Goal: Task Accomplishment & Management: Use online tool/utility

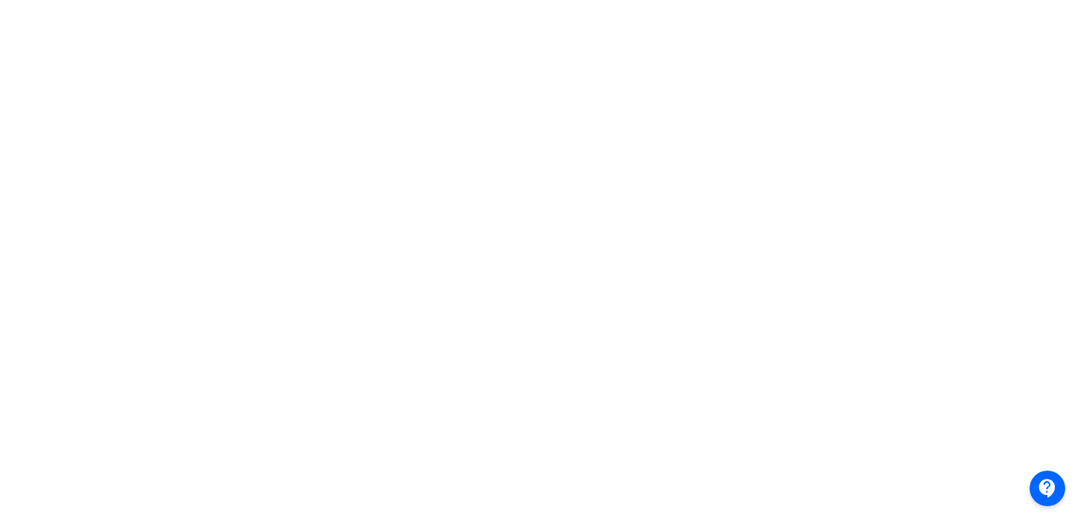
scroll to position [0, 3]
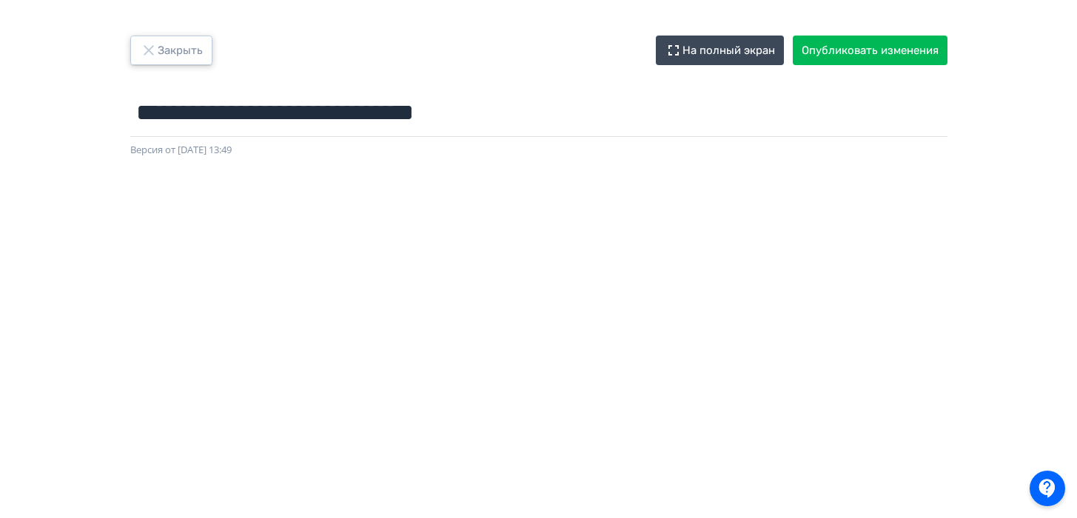
click at [189, 55] on button "Закрыть" at bounding box center [171, 51] width 82 height 30
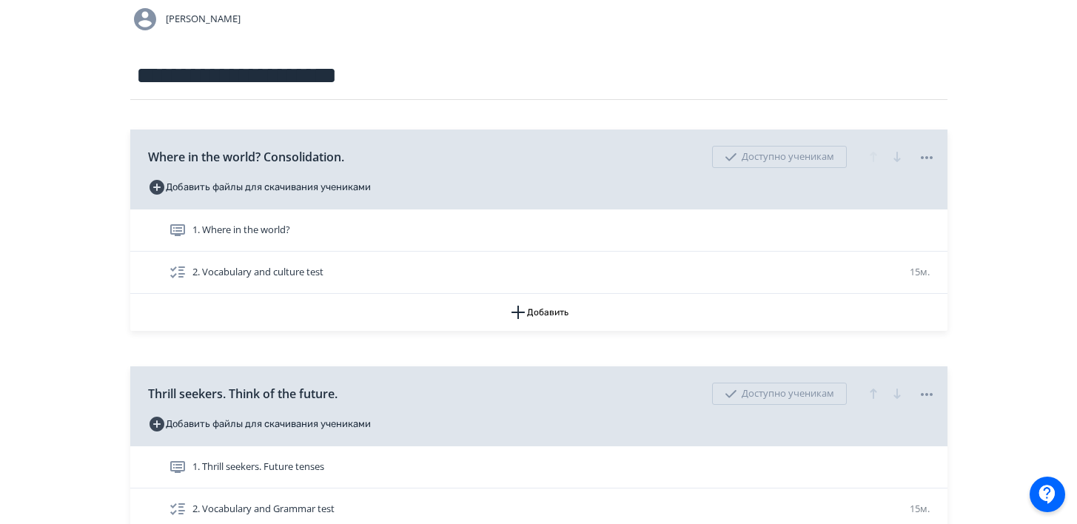
scroll to position [456, 0]
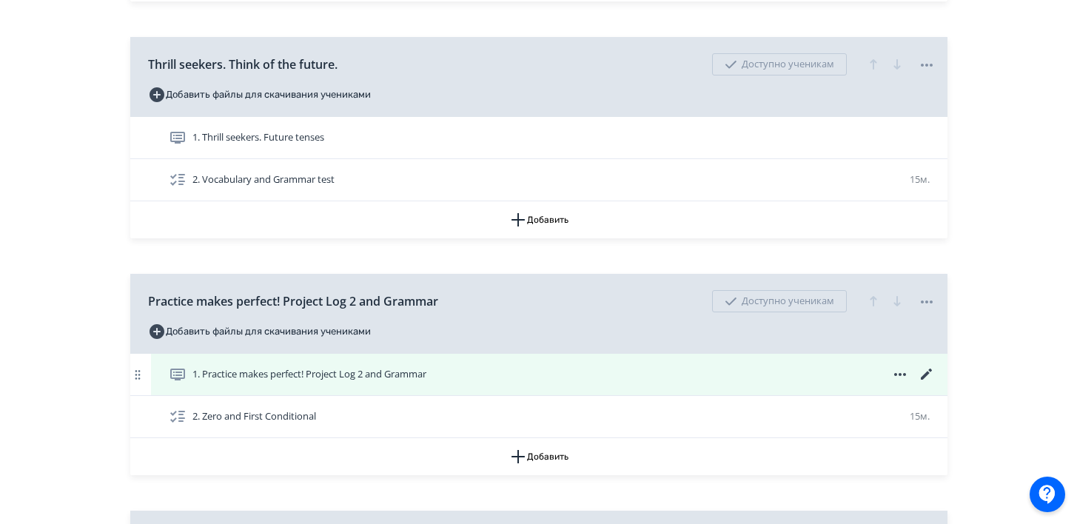
click at [905, 369] on icon at bounding box center [926, 375] width 18 height 18
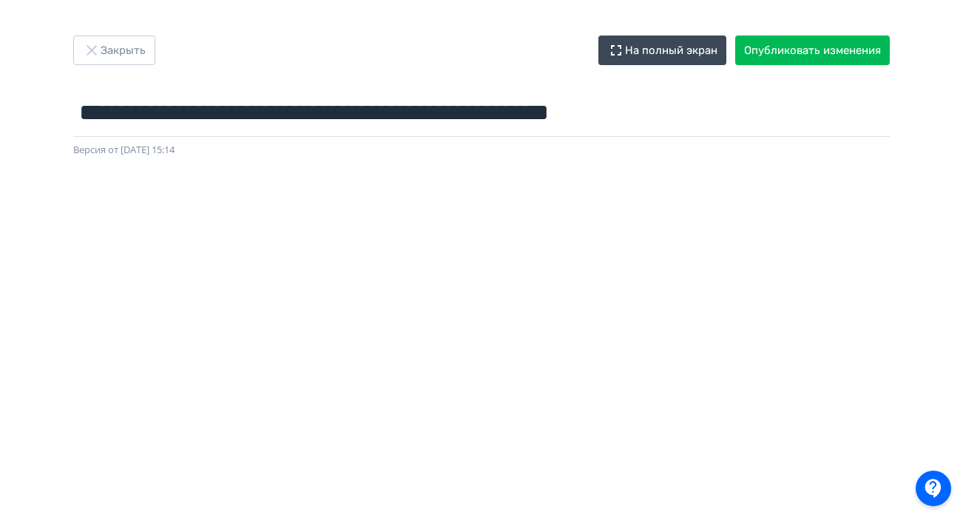
click at [111, 25] on div "**********" at bounding box center [481, 259] width 963 height 518
click at [111, 50] on button "Закрыть" at bounding box center [114, 51] width 82 height 30
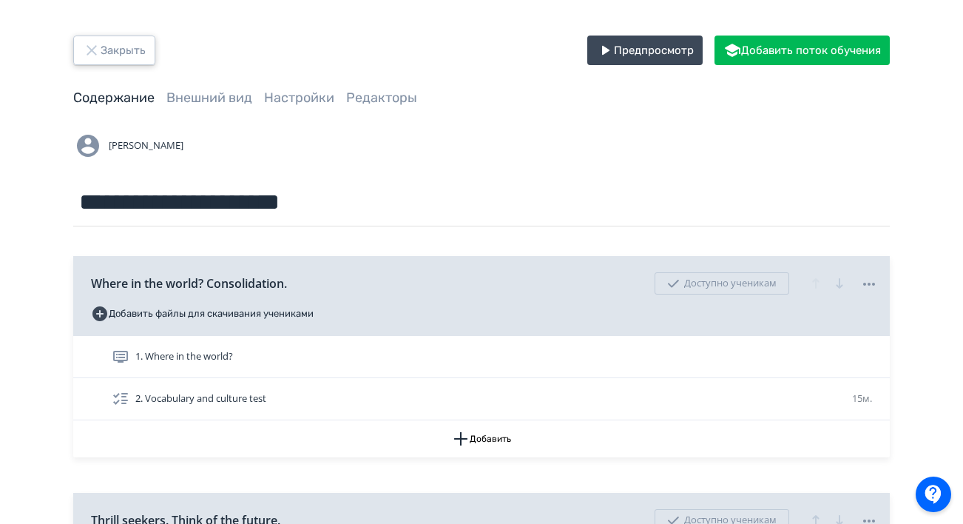
click at [136, 50] on button "Закрыть" at bounding box center [114, 51] width 82 height 30
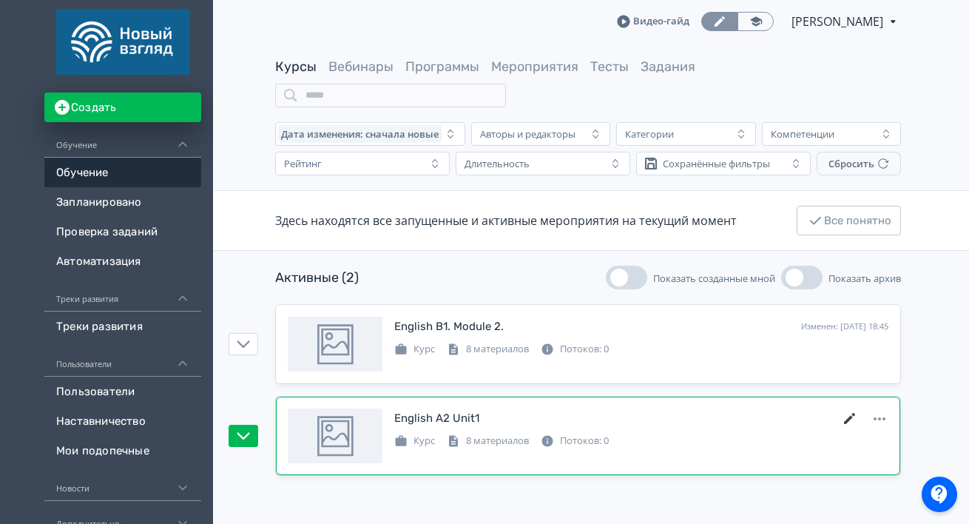
click at [852, 416] on icon at bounding box center [850, 419] width 18 height 18
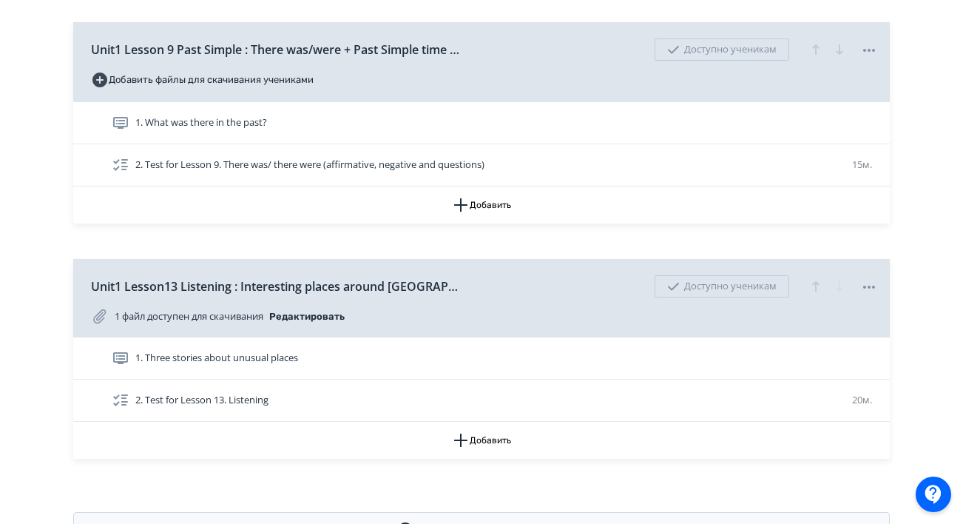
scroll to position [710, 0]
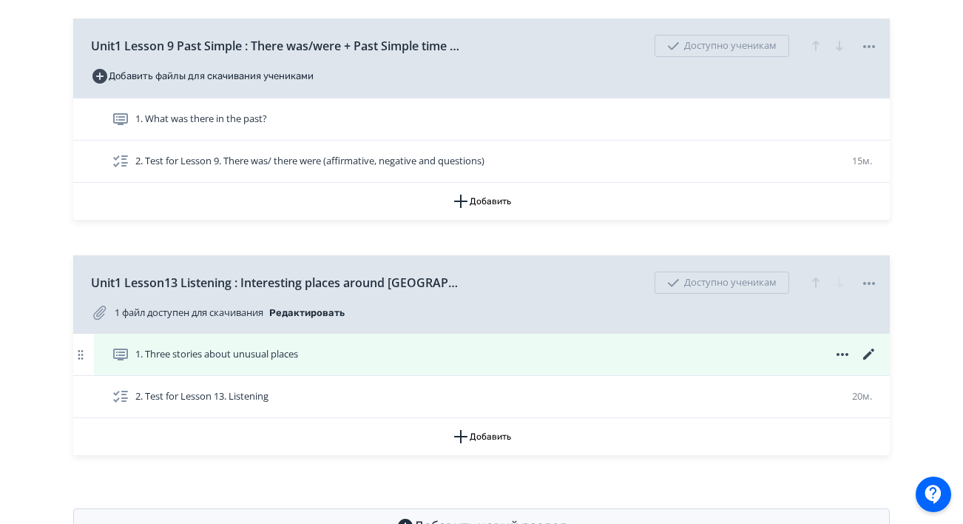
click at [872, 348] on icon at bounding box center [870, 355] width 18 height 18
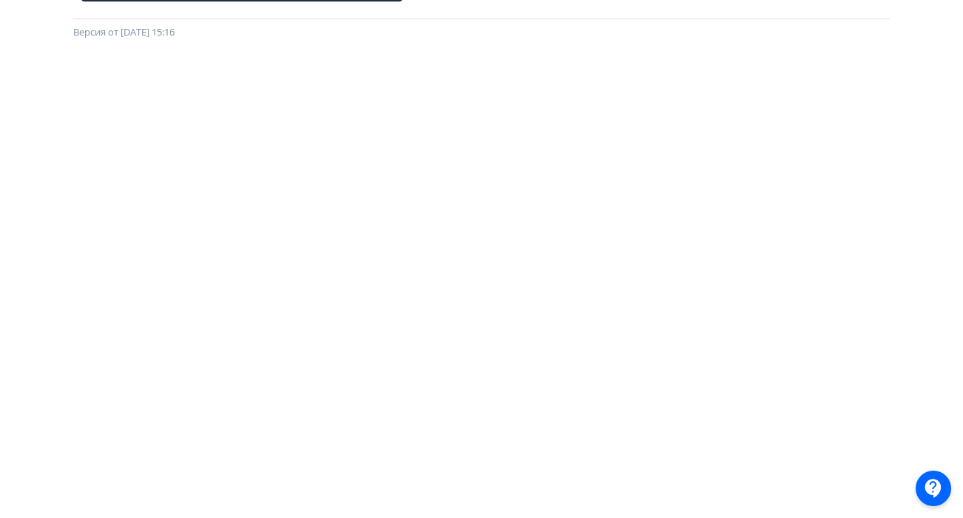
scroll to position [0, 3]
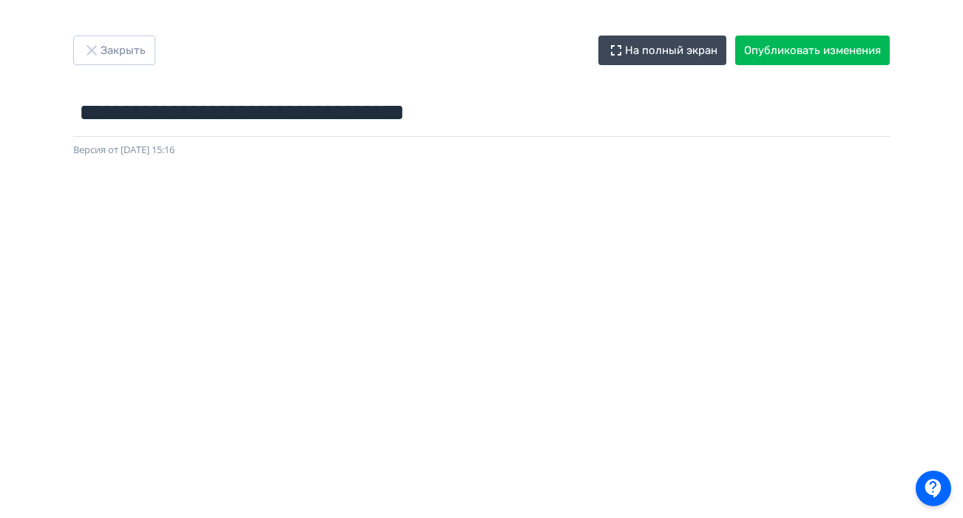
click at [106, 26] on div "**********" at bounding box center [481, 259] width 963 height 518
click at [106, 42] on button "Закрыть" at bounding box center [114, 51] width 82 height 30
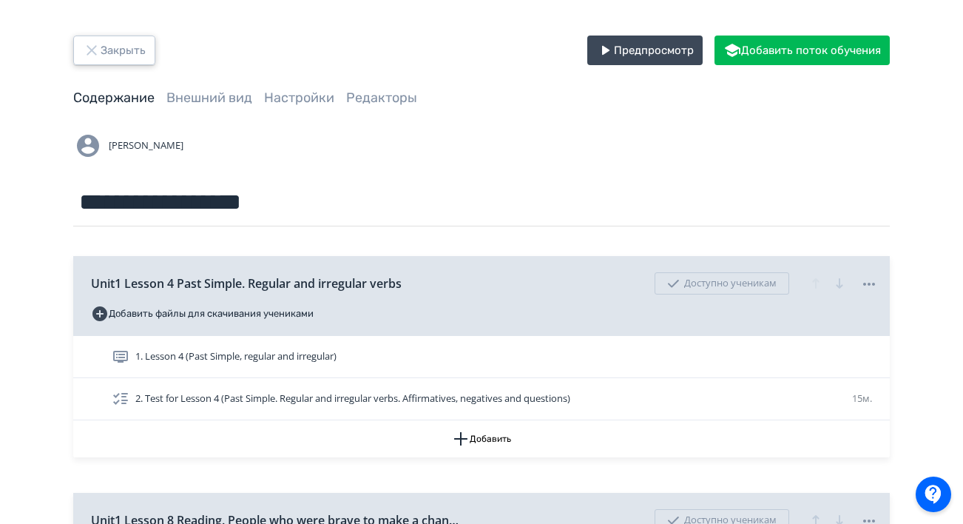
click at [115, 49] on button "Закрыть" at bounding box center [114, 51] width 82 height 30
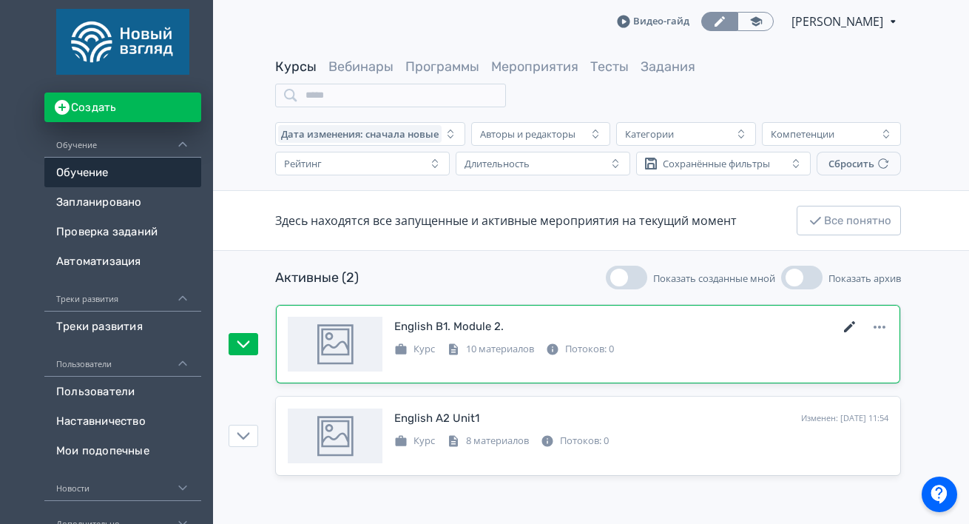
click at [847, 322] on icon at bounding box center [850, 327] width 18 height 18
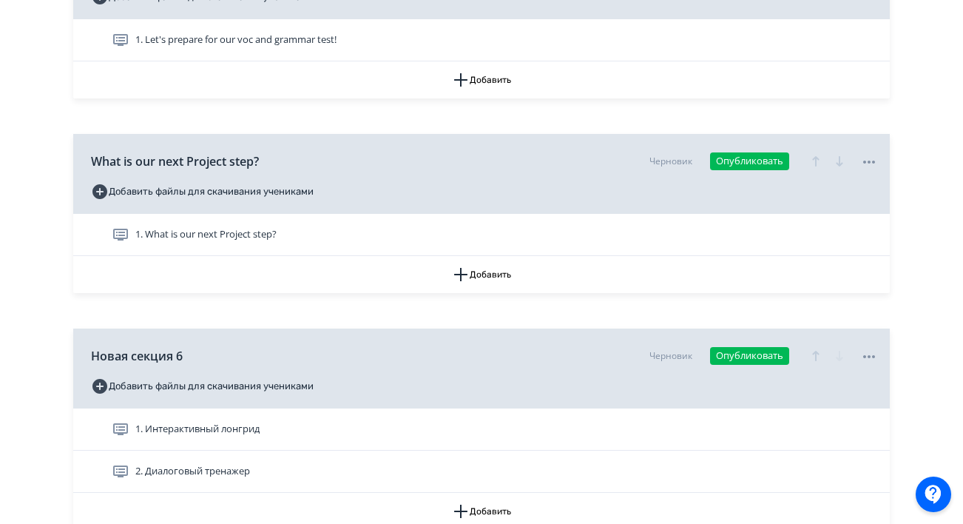
scroll to position [1028, 0]
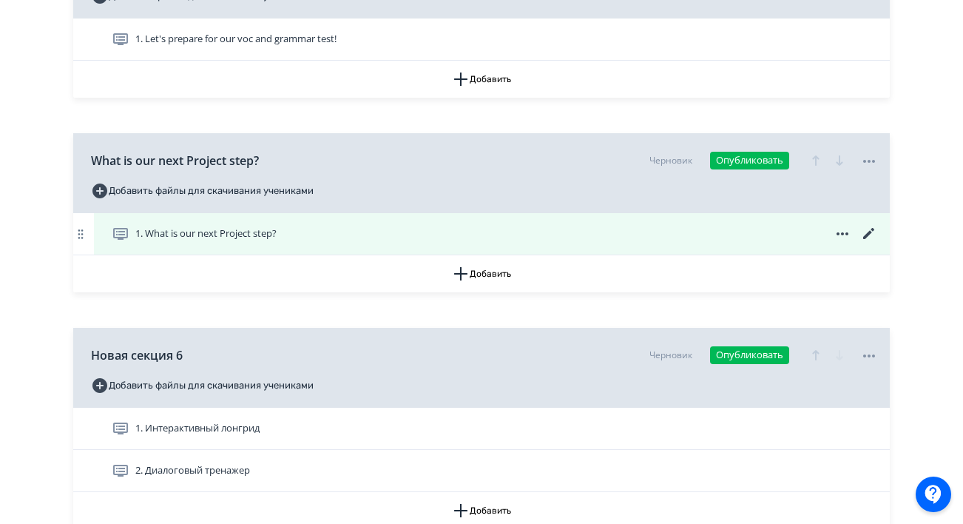
click at [874, 234] on icon at bounding box center [870, 234] width 18 height 18
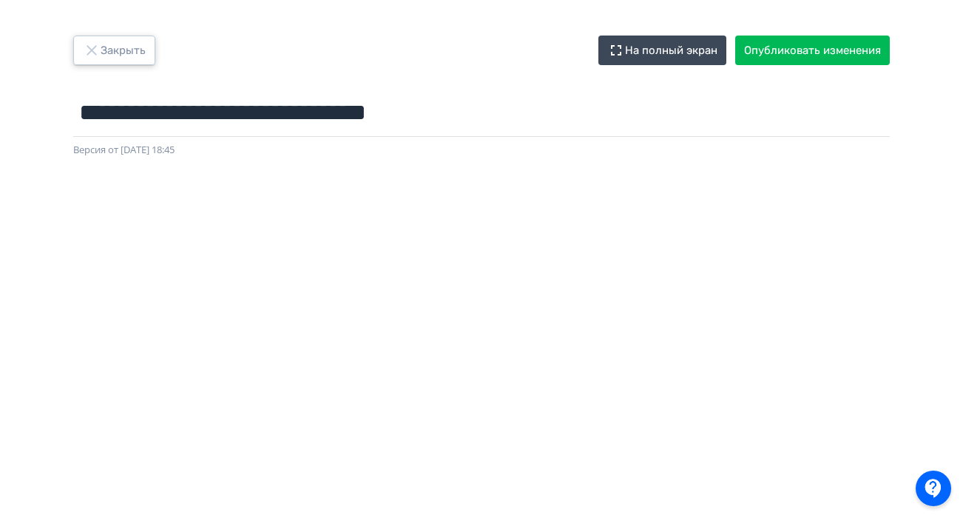
click at [126, 50] on button "Закрыть" at bounding box center [114, 51] width 82 height 30
